Goal: Task Accomplishment & Management: Use online tool/utility

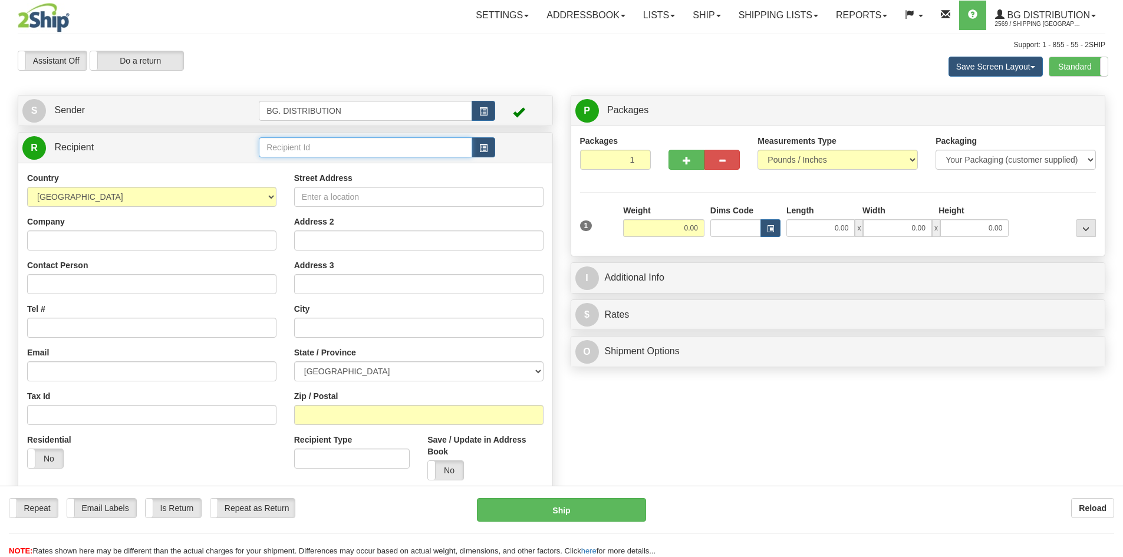
click at [292, 145] on input "text" at bounding box center [365, 147] width 213 height 20
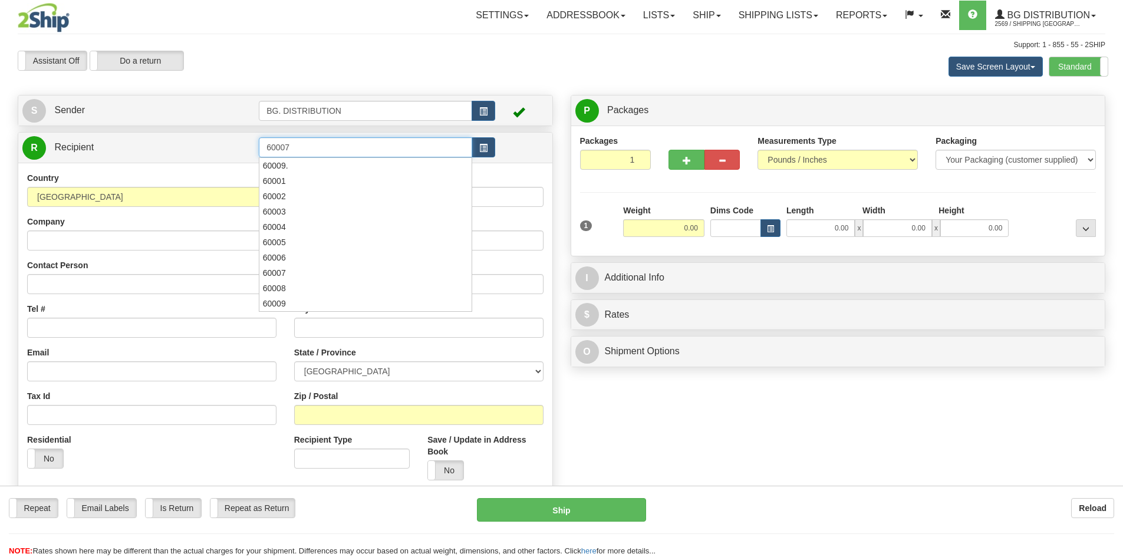
type input "60007"
click button "Delete" at bounding box center [0, 0] width 0 height 0
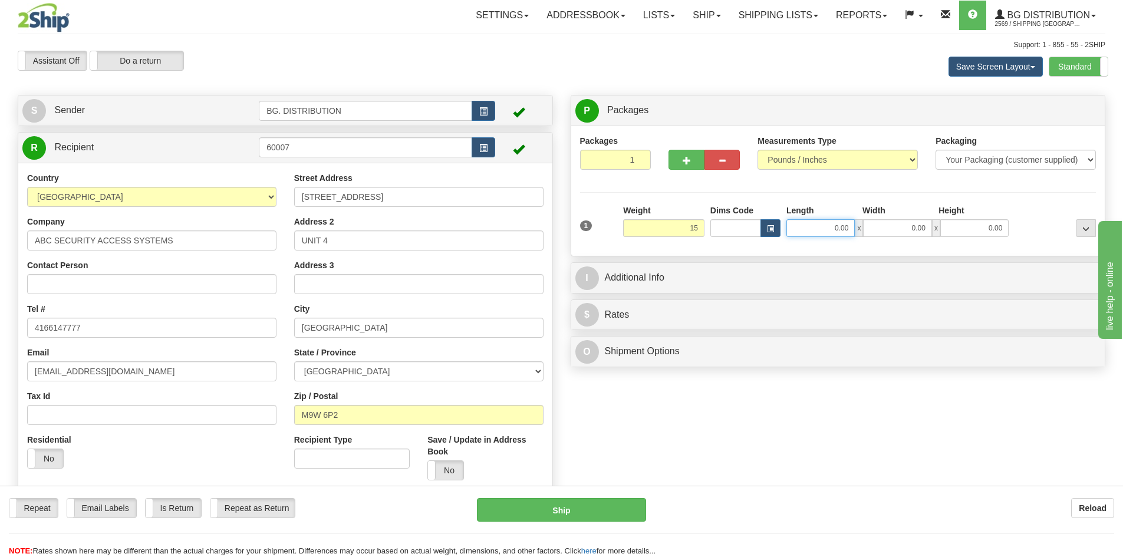
type input "15.00"
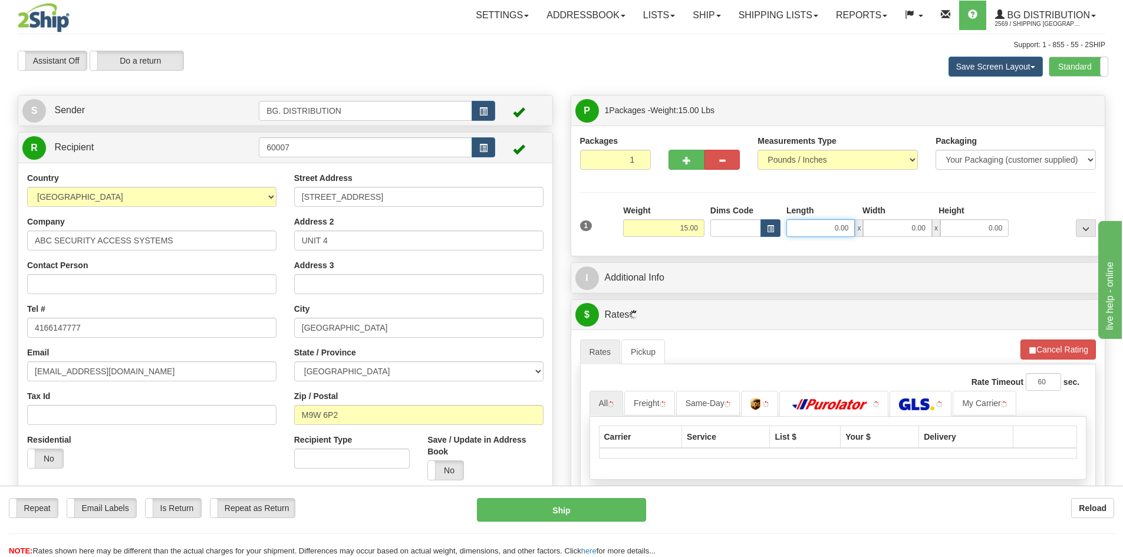
drag, startPoint x: 843, startPoint y: 226, endPoint x: 844, endPoint y: 201, distance: 24.8
click at [843, 226] on input "0.00" at bounding box center [820, 228] width 68 height 18
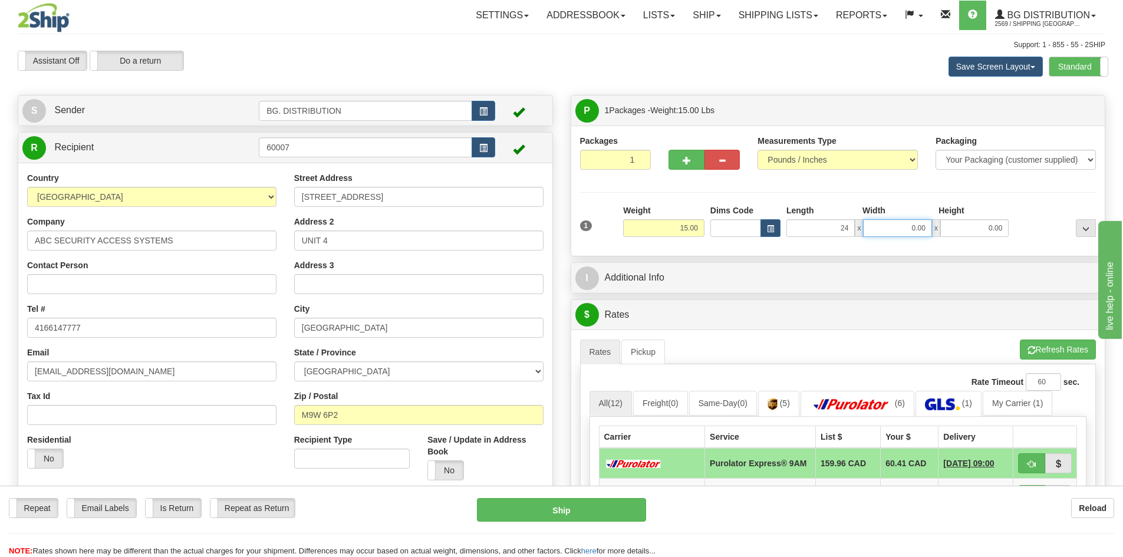
type input "24.00"
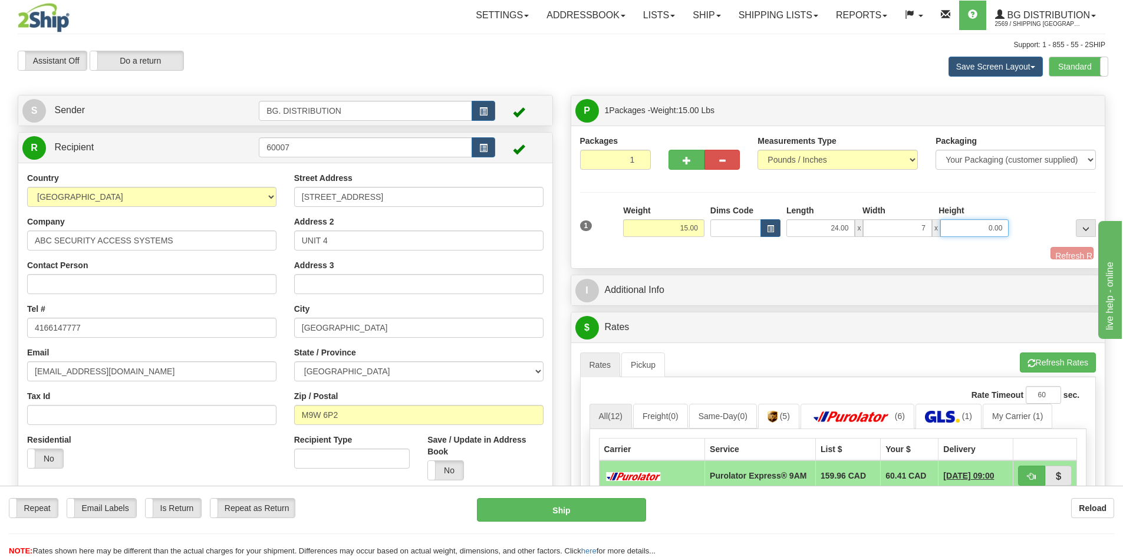
type input "7.00"
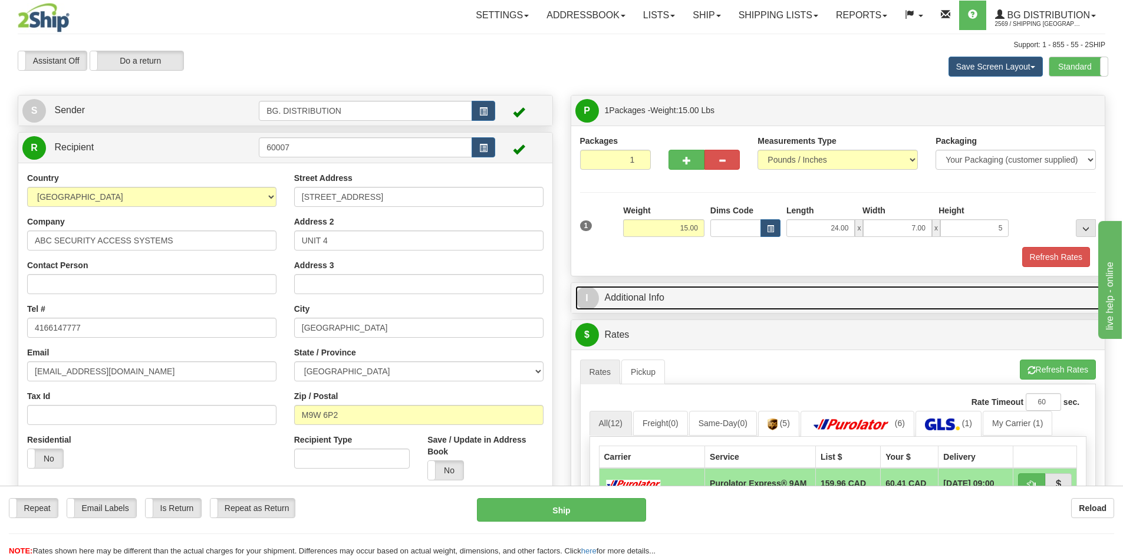
type input "5.00"
drag, startPoint x: 592, startPoint y: 291, endPoint x: 604, endPoint y: 304, distance: 17.9
click at [592, 291] on span "I" at bounding box center [587, 298] width 24 height 24
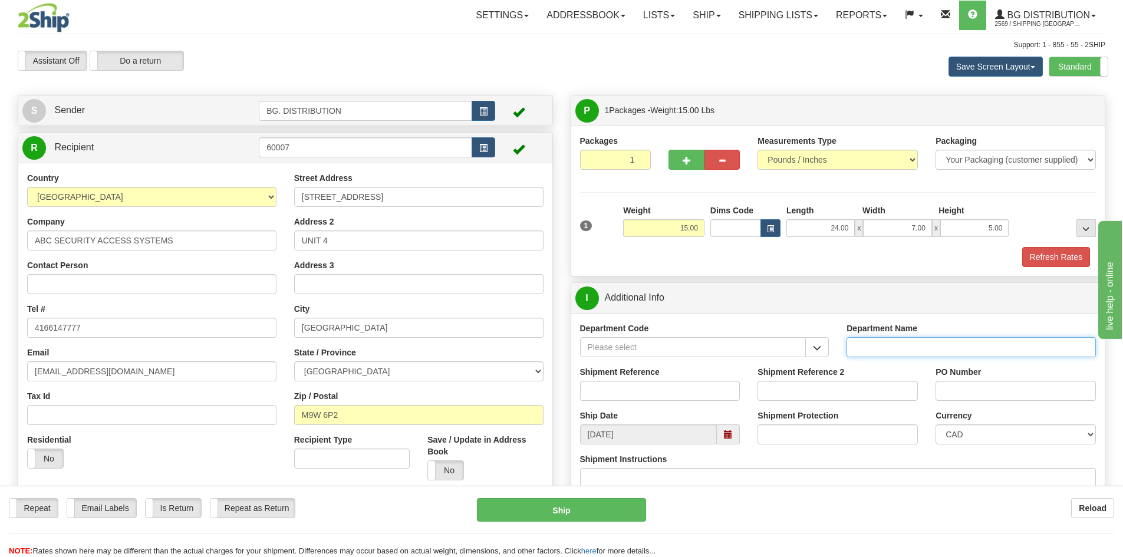
drag, startPoint x: 851, startPoint y: 347, endPoint x: 893, endPoint y: 345, distance: 41.9
click at [893, 345] on input "Department Name" at bounding box center [970, 347] width 249 height 20
type input "."
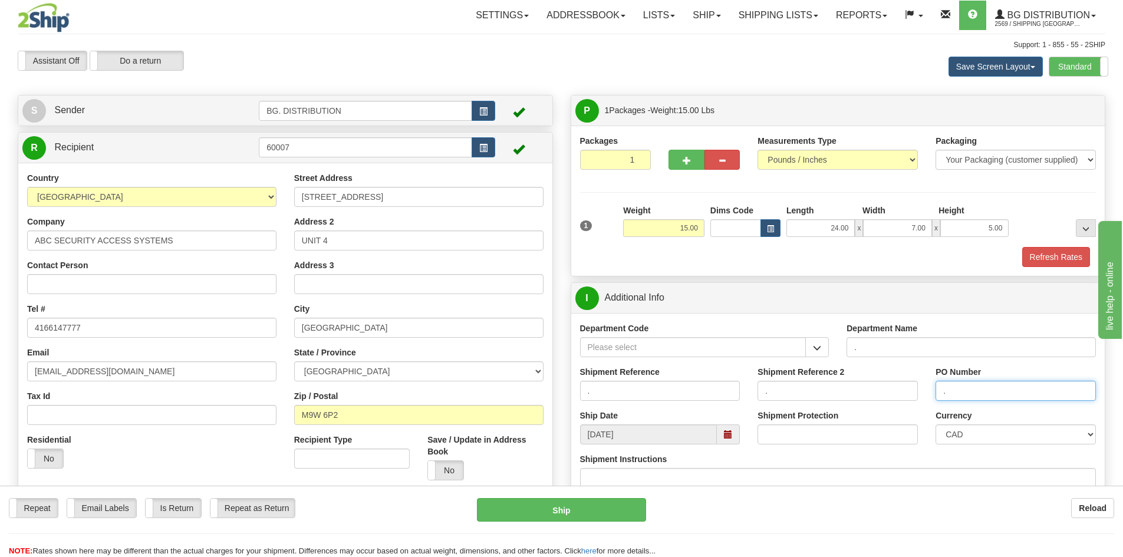
scroll to position [236, 0]
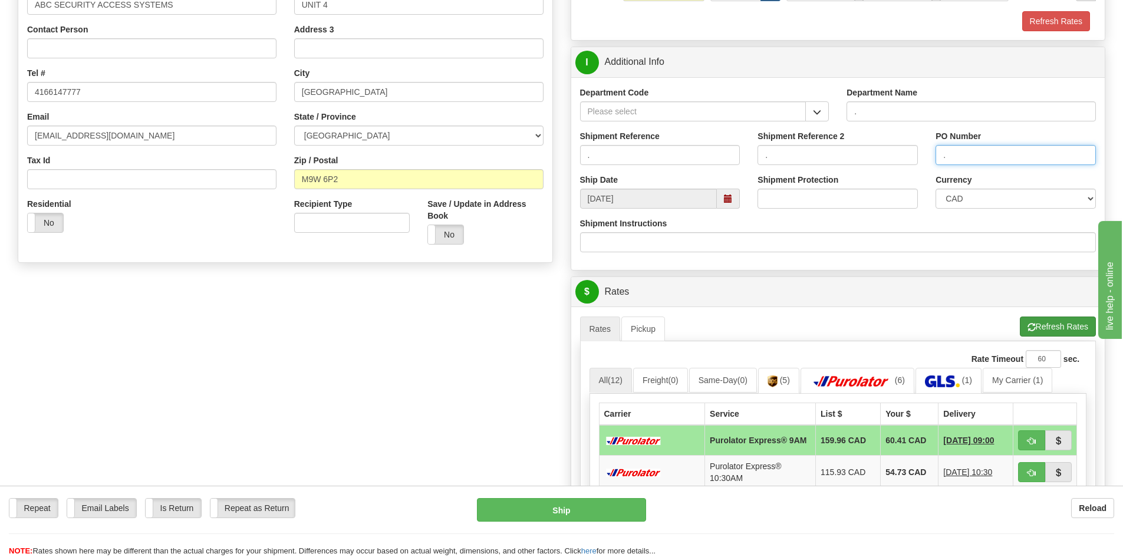
type input "."
click at [1063, 321] on button "Refresh Rates" at bounding box center [1058, 326] width 76 height 20
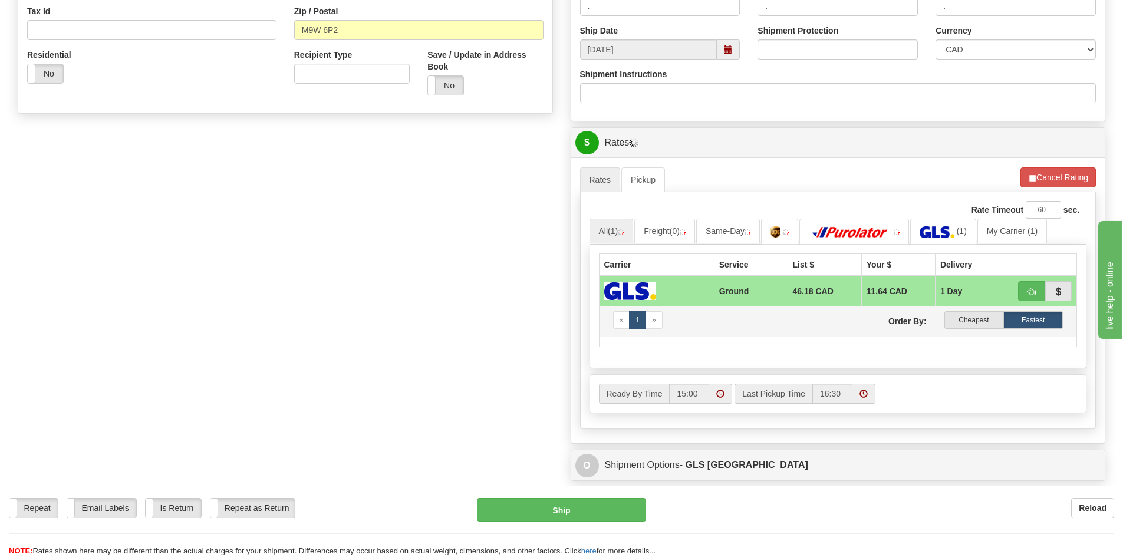
scroll to position [413, 0]
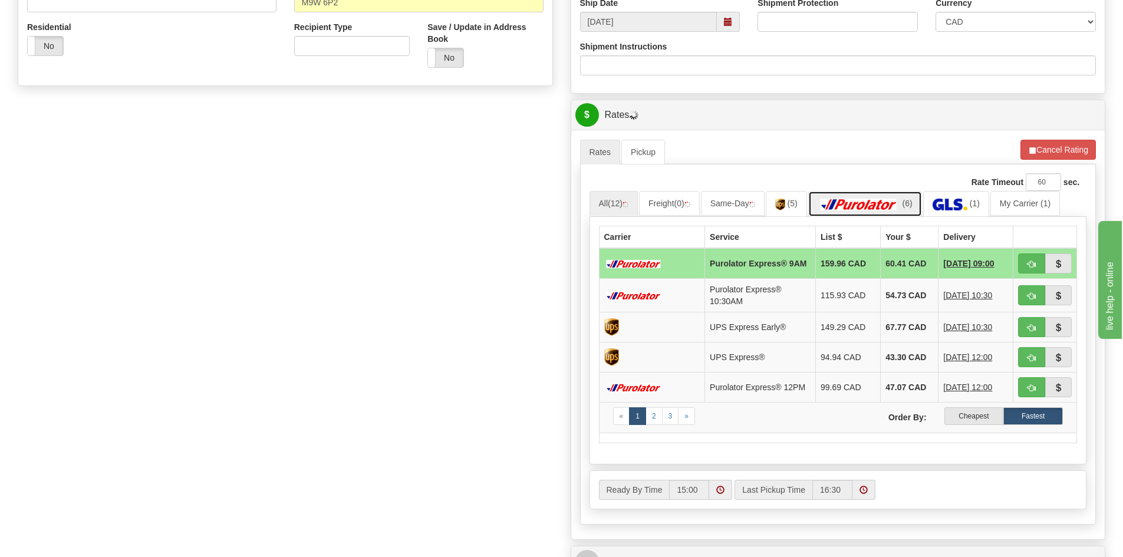
click at [880, 200] on img at bounding box center [858, 205] width 83 height 12
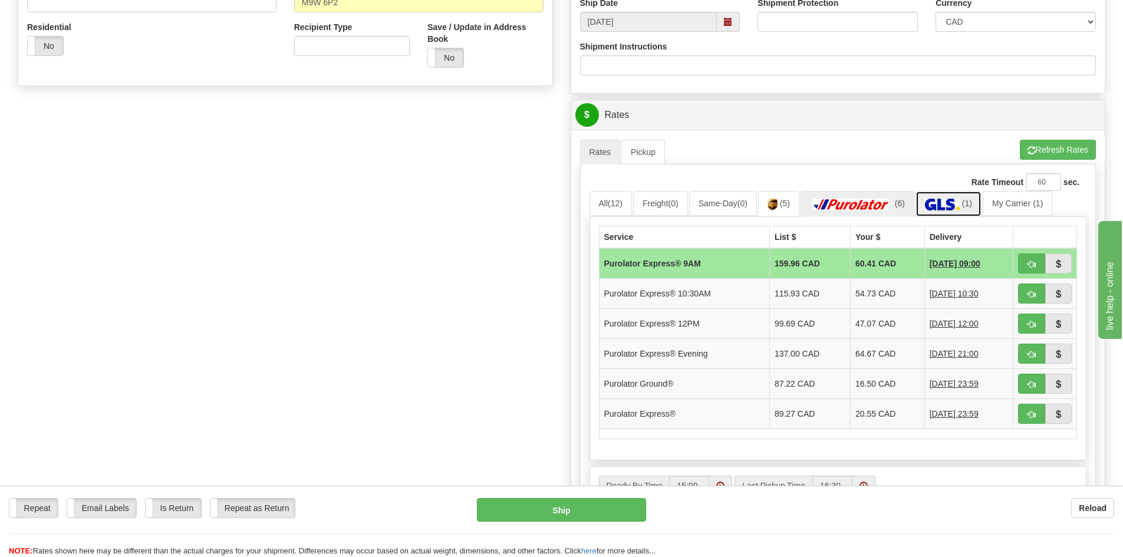
click at [946, 206] on img at bounding box center [942, 205] width 35 height 12
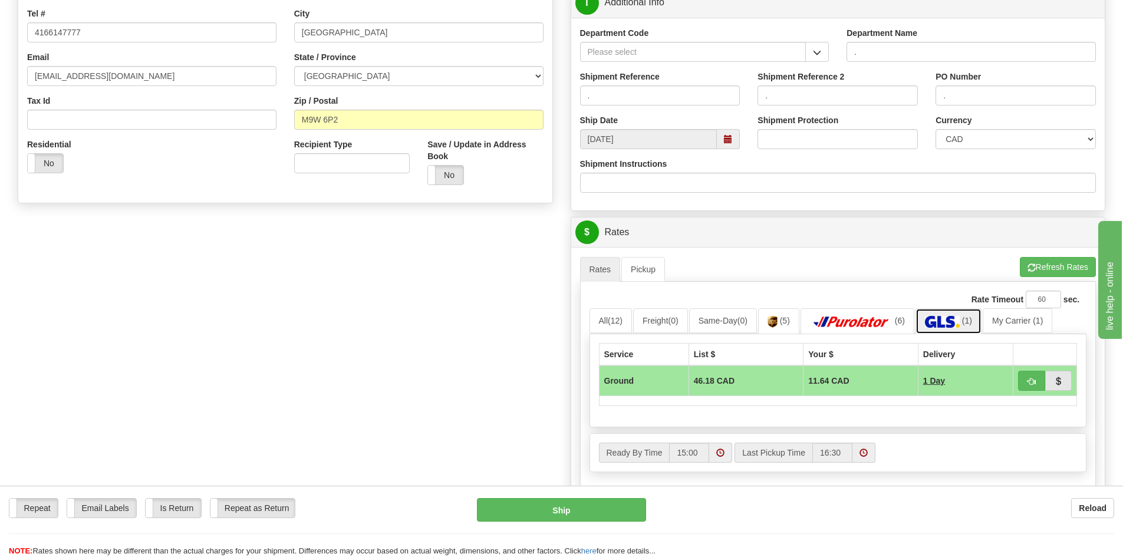
scroll to position [295, 0]
click at [1033, 380] on span "button" at bounding box center [1031, 382] width 8 height 8
type input "1"
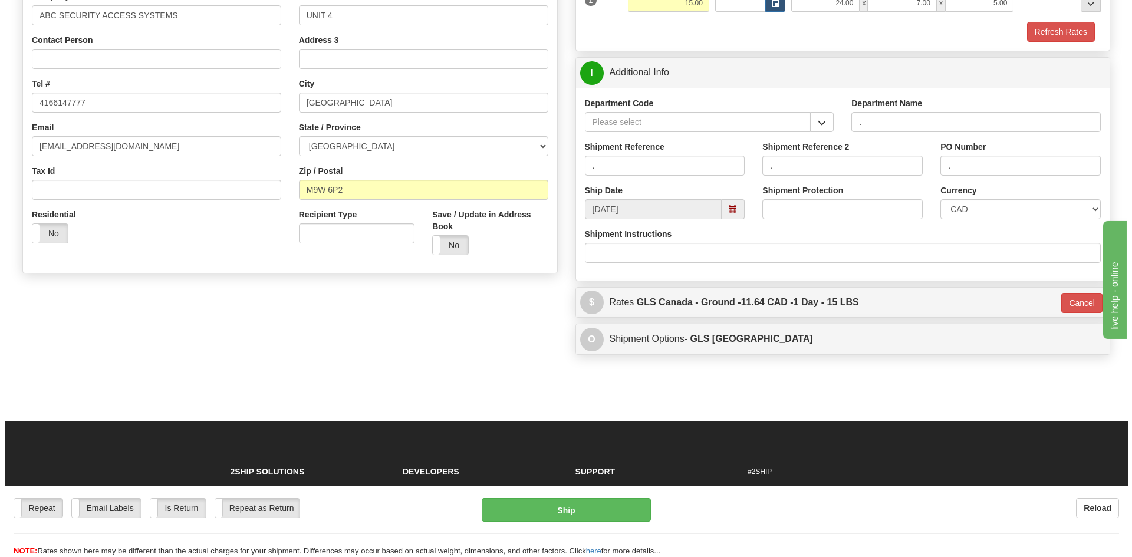
scroll to position [59, 0]
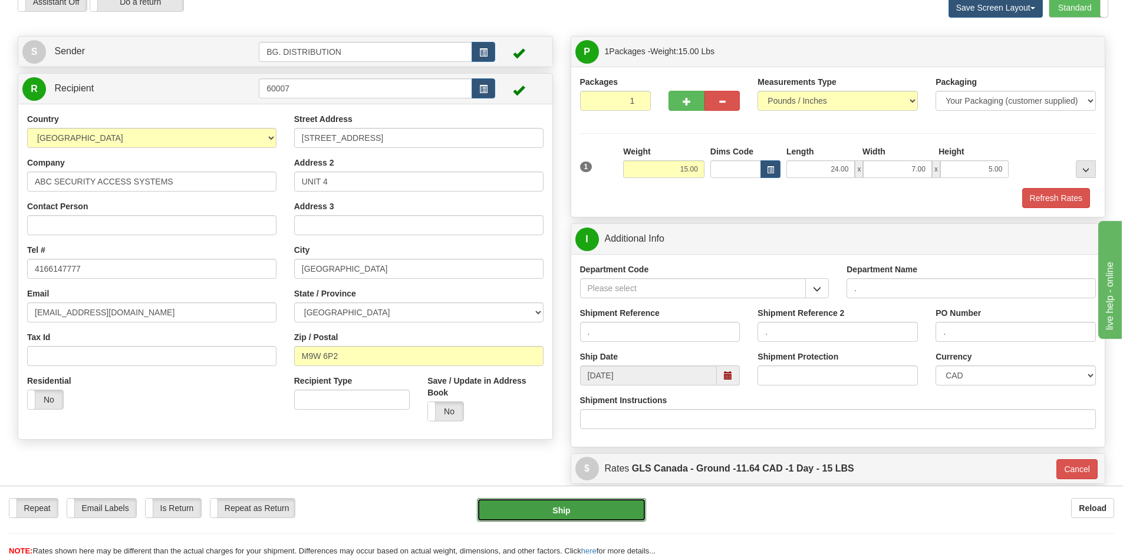
click at [605, 511] on button "Ship" at bounding box center [561, 510] width 169 height 24
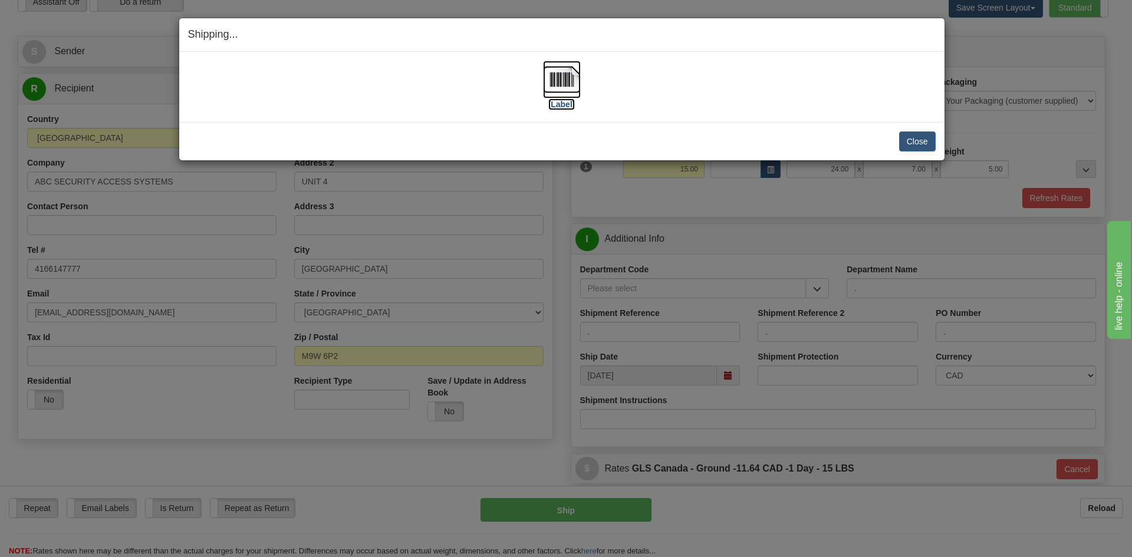
click at [563, 102] on label "[Label]" at bounding box center [561, 104] width 27 height 12
click at [912, 144] on button "Close" at bounding box center [917, 141] width 37 height 20
